Goal: Find specific page/section: Find specific page/section

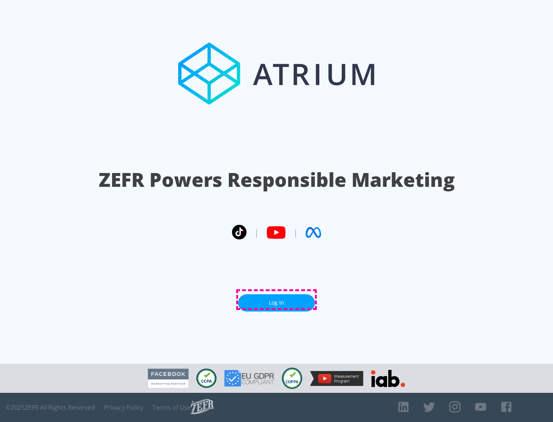
click at [276, 300] on link "Log In" at bounding box center [276, 302] width 77 height 17
